Goal: Communication & Community: Answer question/provide support

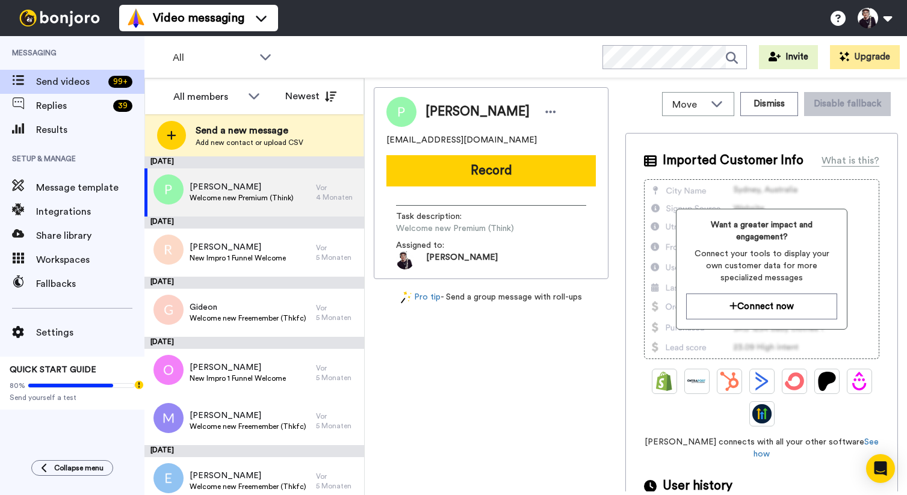
click at [479, 378] on div "[PERSON_NAME] [EMAIL_ADDRESS][DOMAIN_NAME] Record Task description : Welcome ne…" at bounding box center [491, 289] width 235 height 404
click at [53, 104] on span "Replies" at bounding box center [72, 106] width 72 height 14
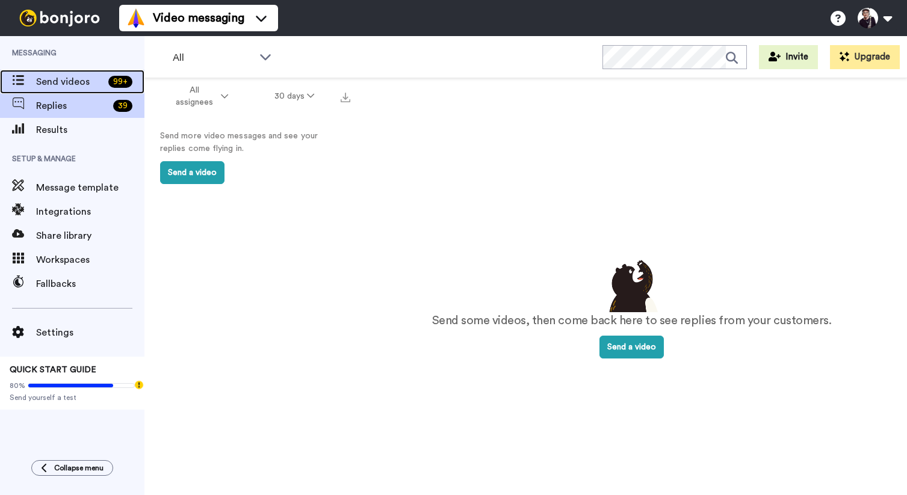
click at [47, 80] on span "Send videos" at bounding box center [69, 82] width 67 height 14
